Goal: Complete application form

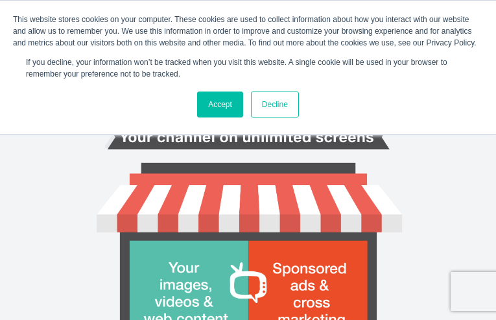
type input "JOLKHGqKNsKrI"
type input "maryam_10@hotmail.co.uk"
type input "zDifdFOmoZAEVFTY"
type input "StcAYBWVpPmOZ"
